Goal: Find specific page/section: Find specific page/section

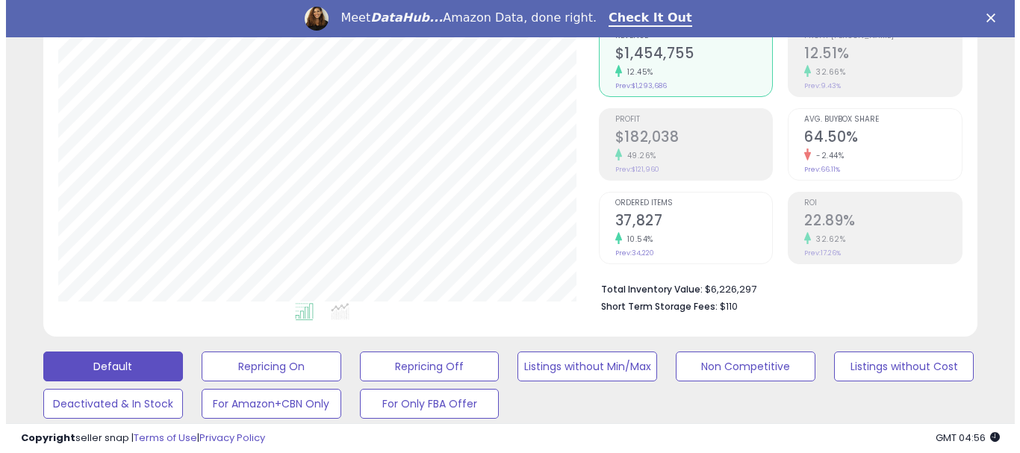
scroll to position [224, 0]
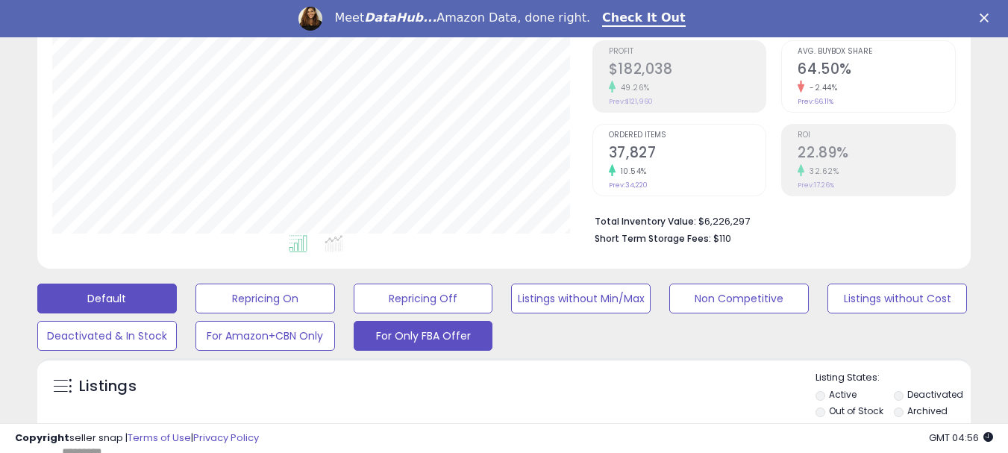
click at [453, 336] on button "For Only FBA Offer" at bounding box center [424, 336] width 140 height 30
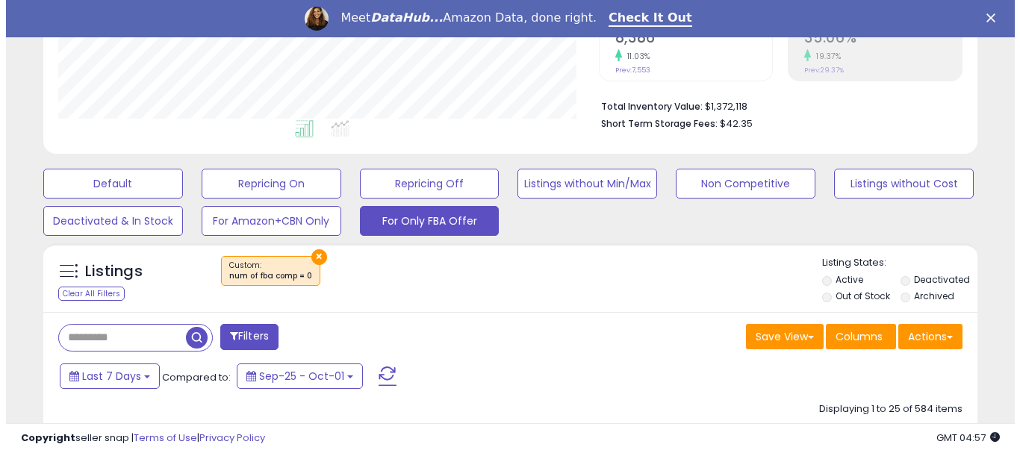
scroll to position [373, 0]
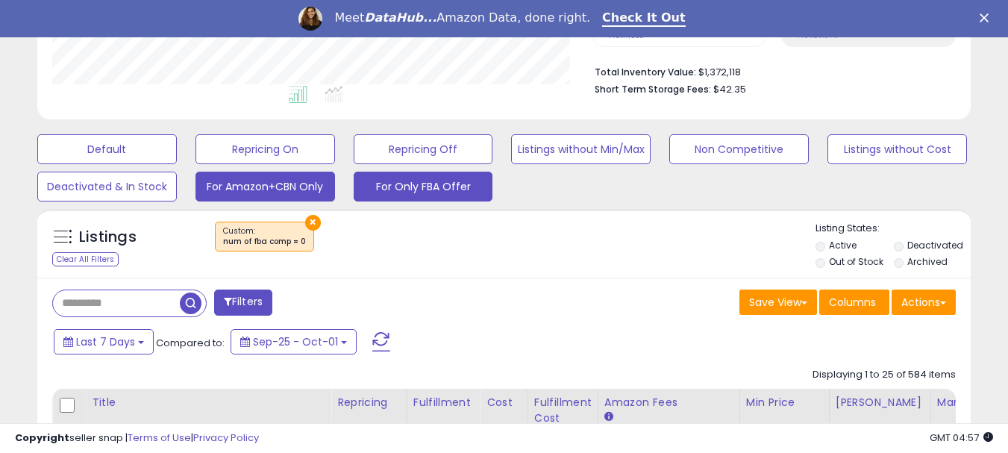
click at [246, 184] on button "For Amazon+CBN Only" at bounding box center [266, 187] width 140 height 30
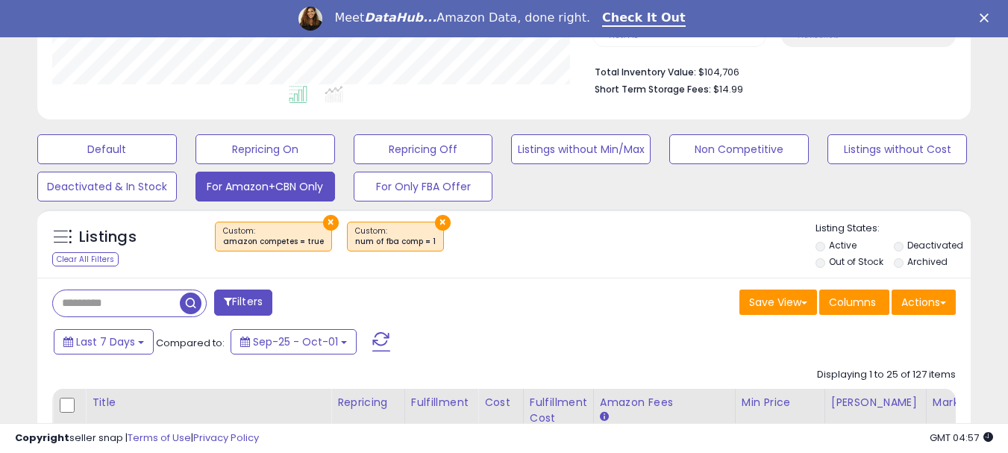
scroll to position [306, 540]
